Goal: Subscribe to service/newsletter

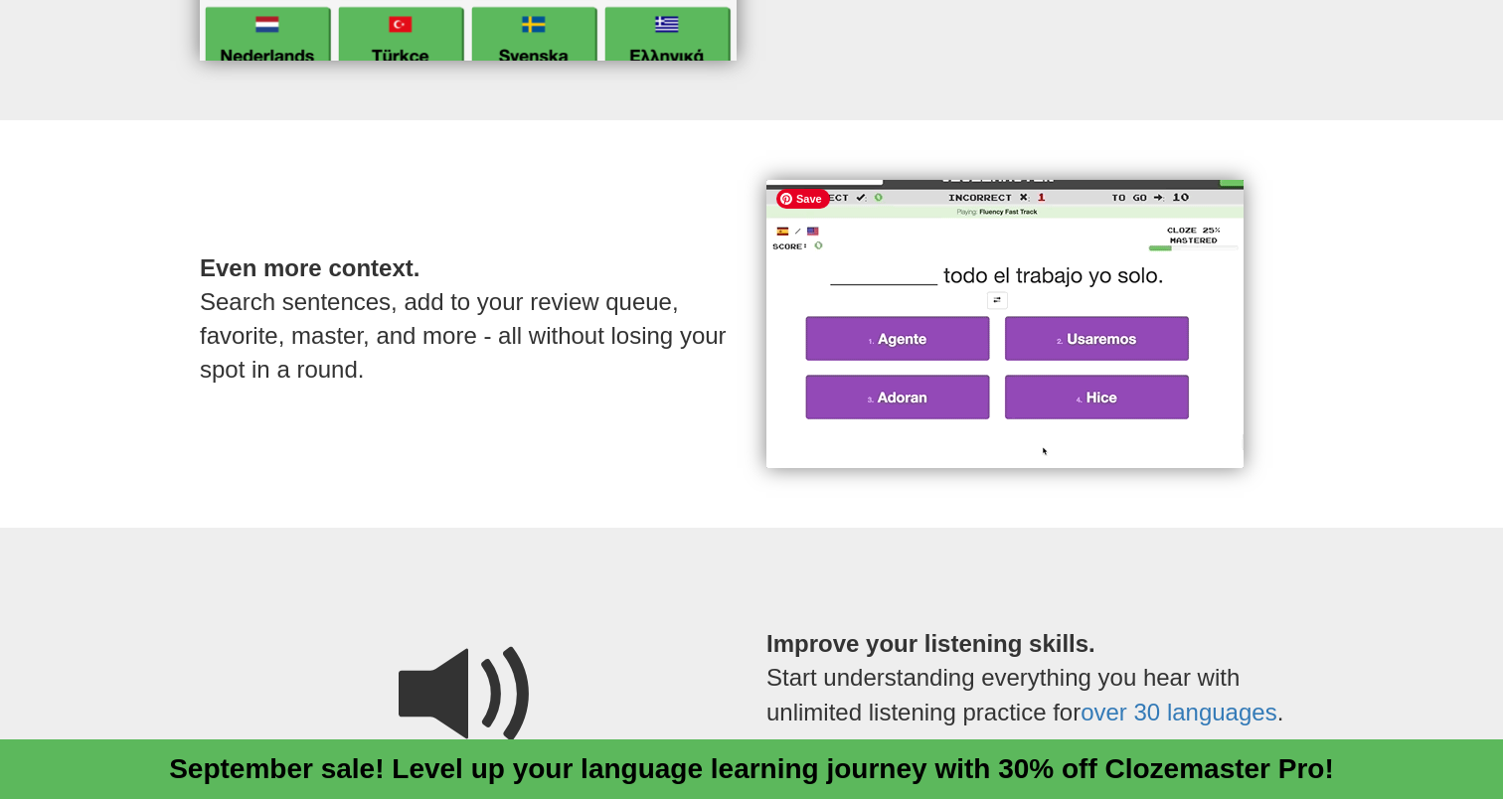
scroll to position [1241, 0]
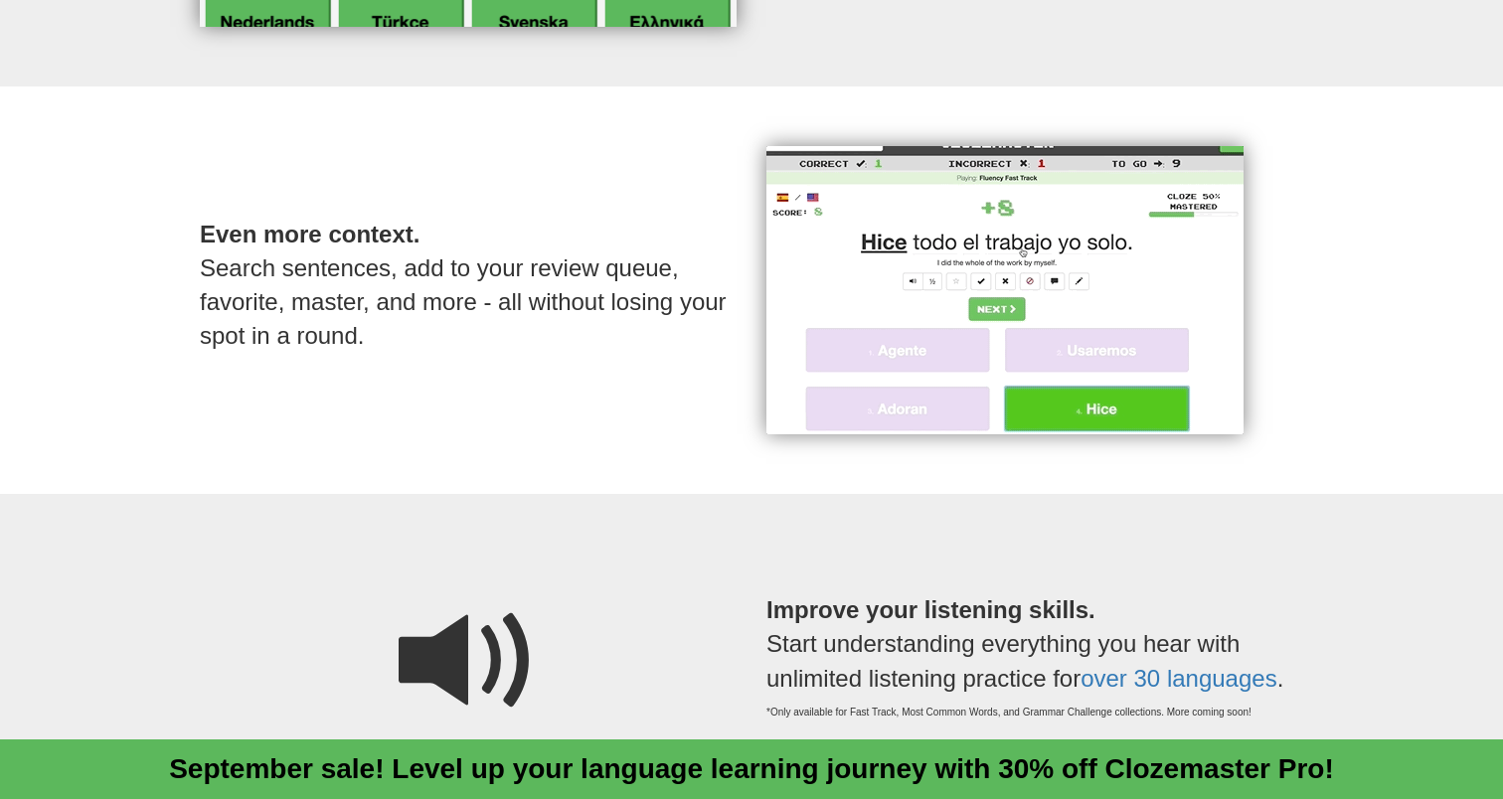
click at [1270, 615] on p "Improve your listening skills. Start understanding everything you hear with unl…" at bounding box center [1034, 657] width 537 height 206
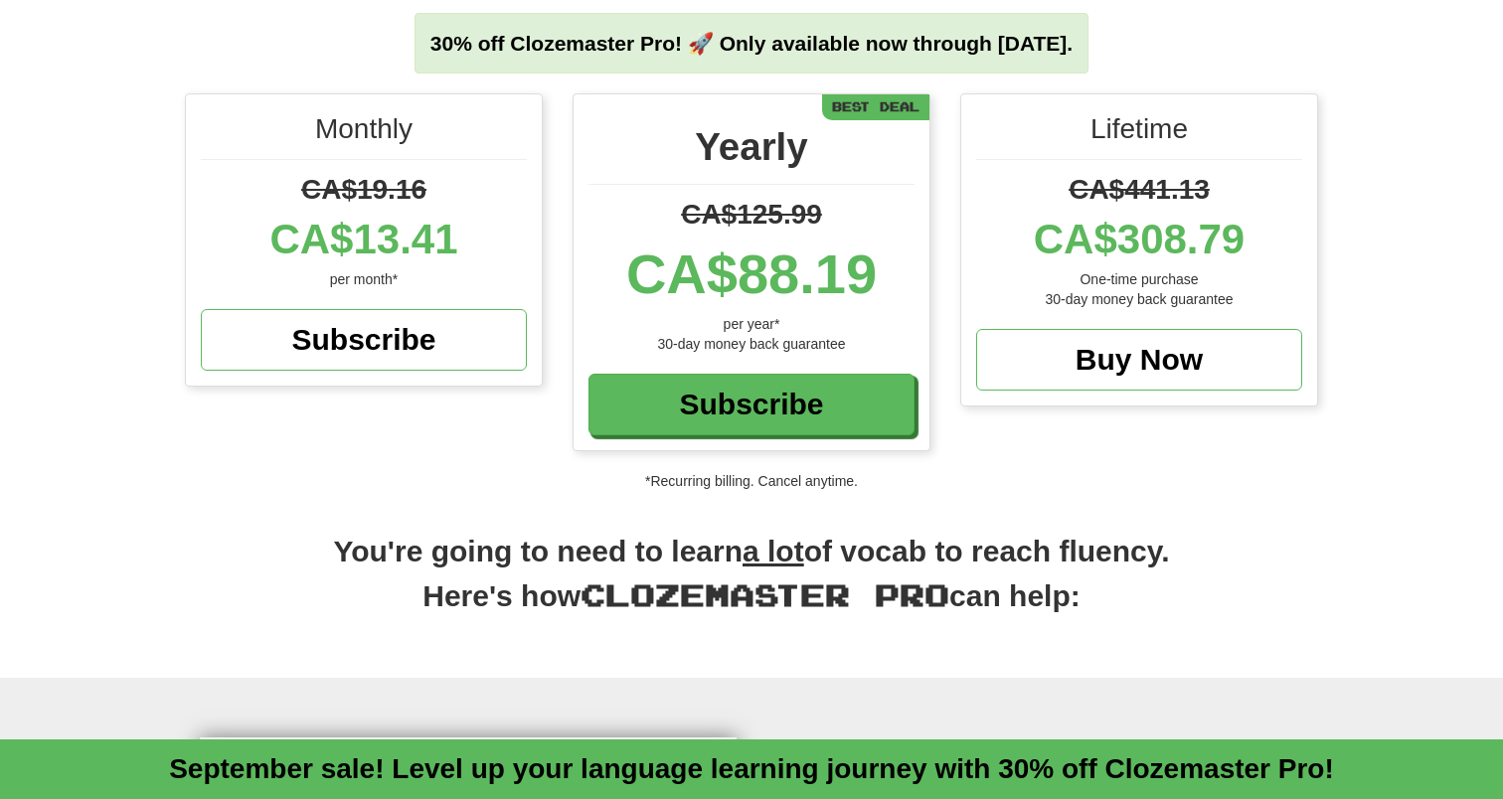
scroll to position [0, 0]
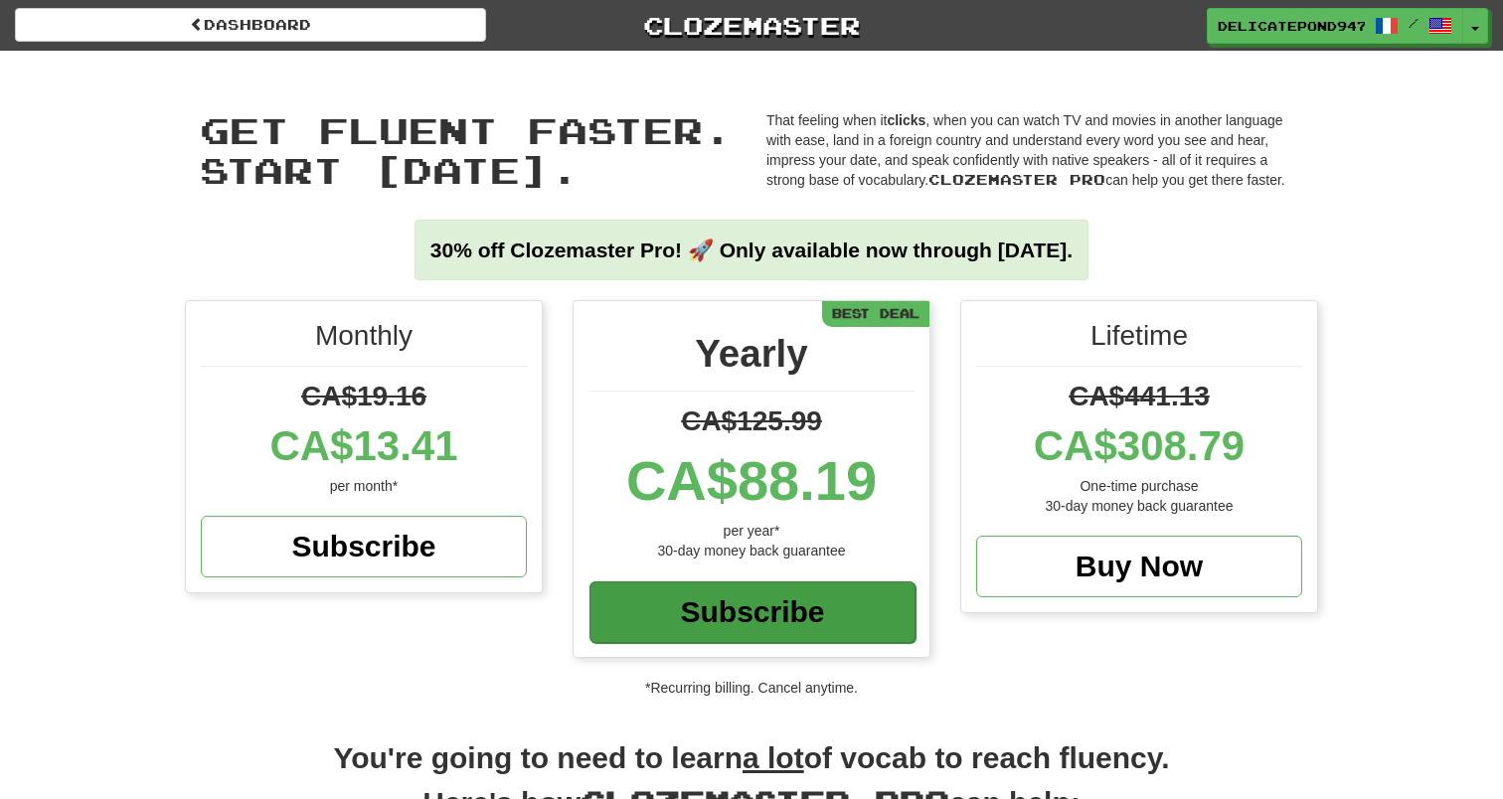
click at [803, 605] on div "Subscribe" at bounding box center [753, 613] width 326 height 62
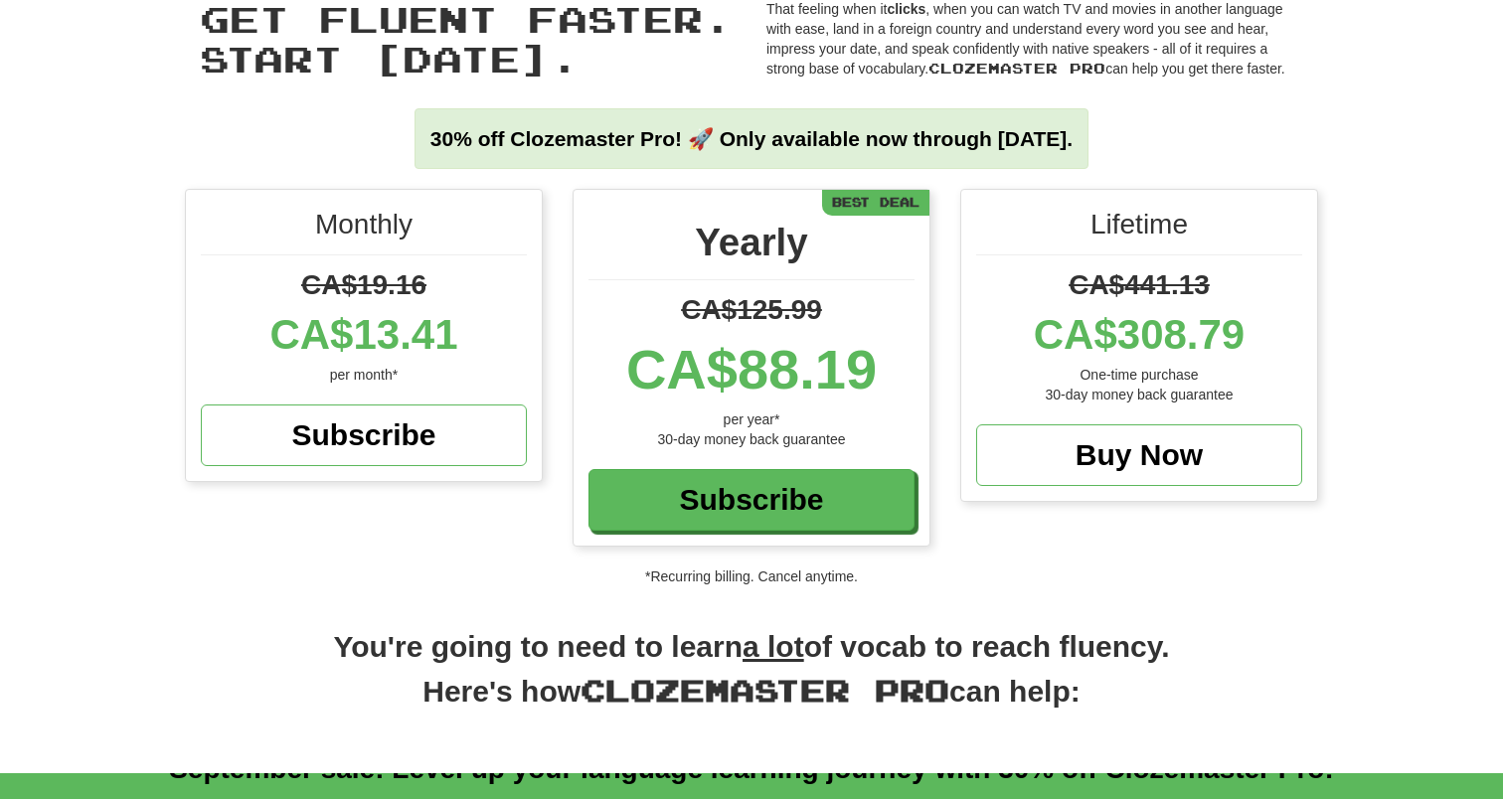
scroll to position [105, 0]
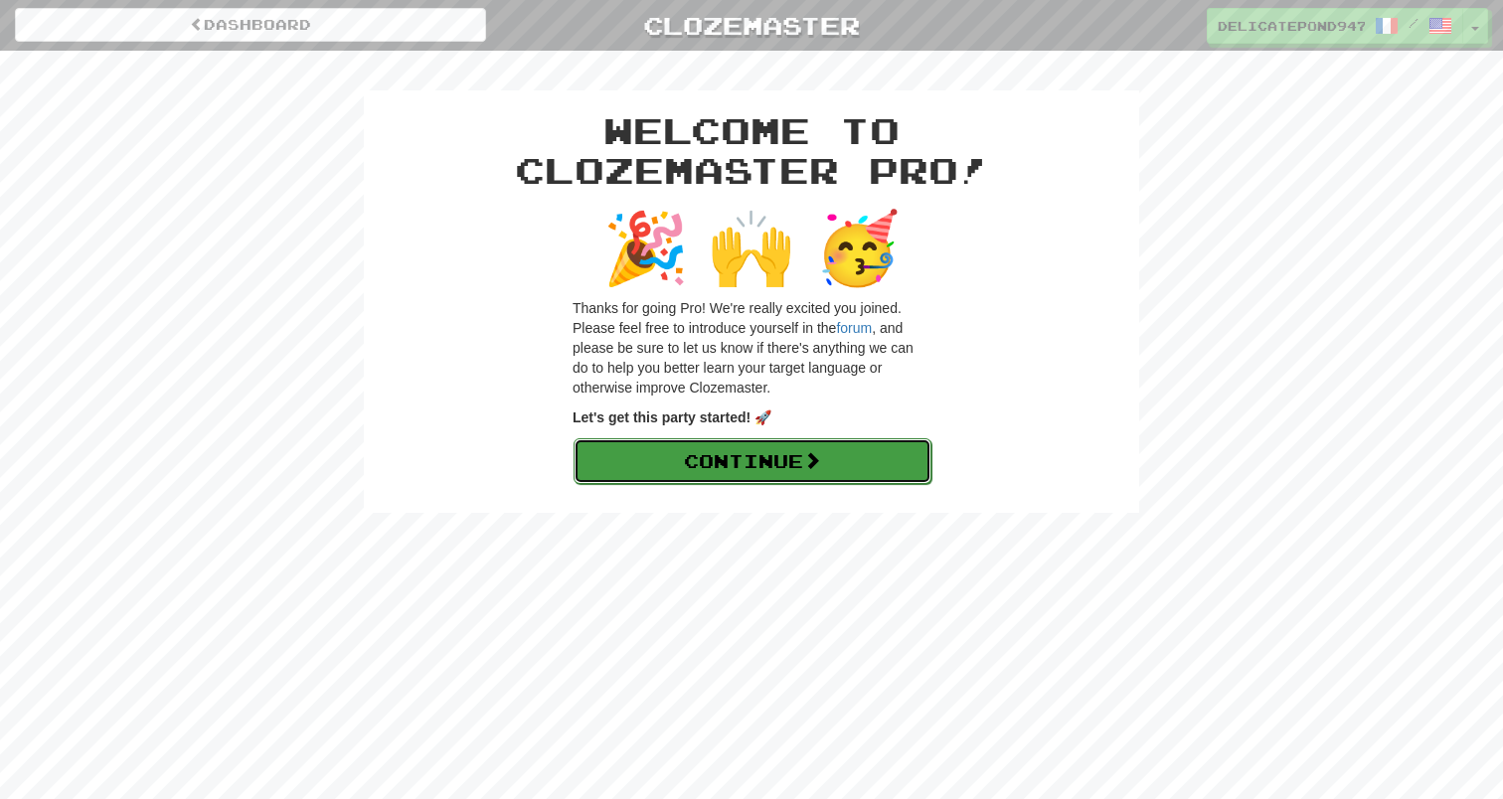
click at [821, 469] on span at bounding box center [812, 460] width 18 height 18
